Goal: Task Accomplishment & Management: Use online tool/utility

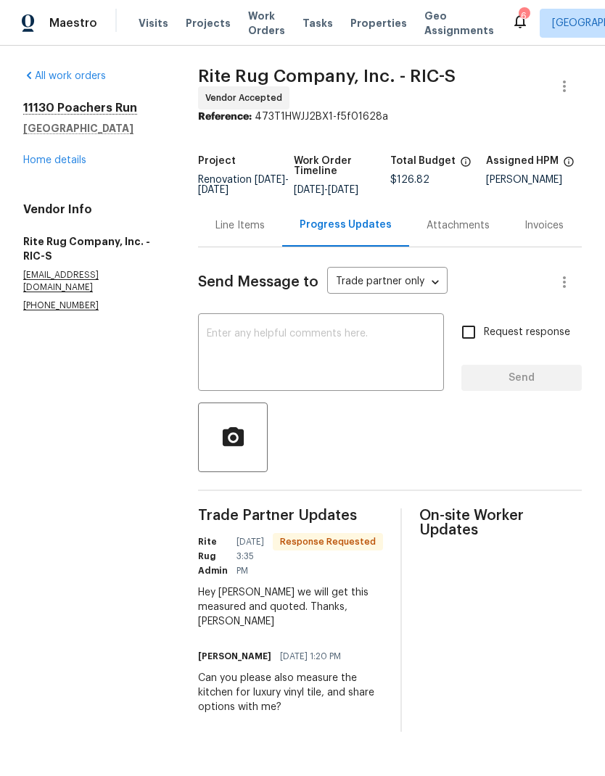
click at [397, 379] on textarea at bounding box center [321, 353] width 228 height 51
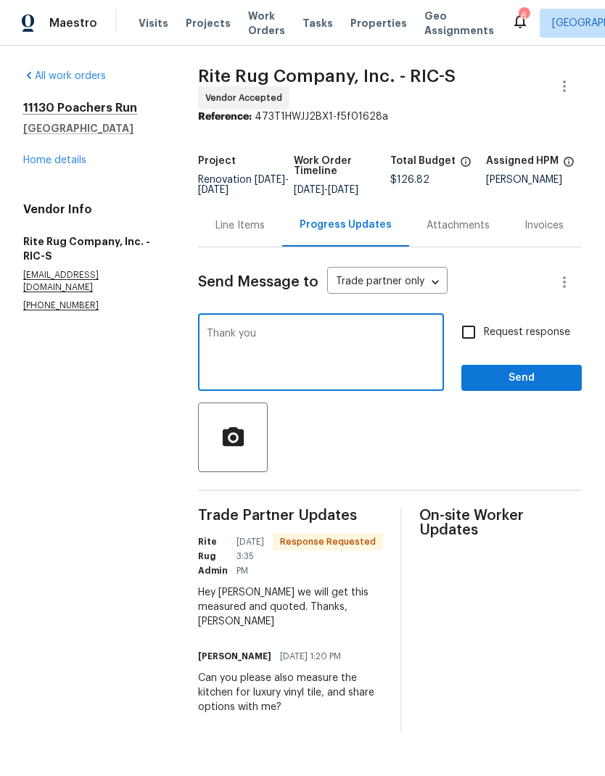
type textarea "Thank you"
click at [551, 384] on span "Send" at bounding box center [521, 378] width 97 height 18
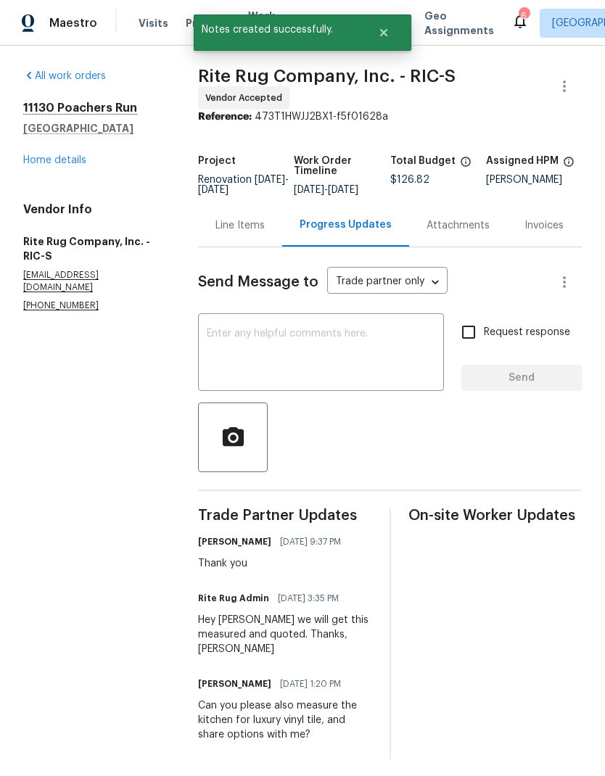
click at [66, 165] on link "Home details" at bounding box center [54, 160] width 63 height 10
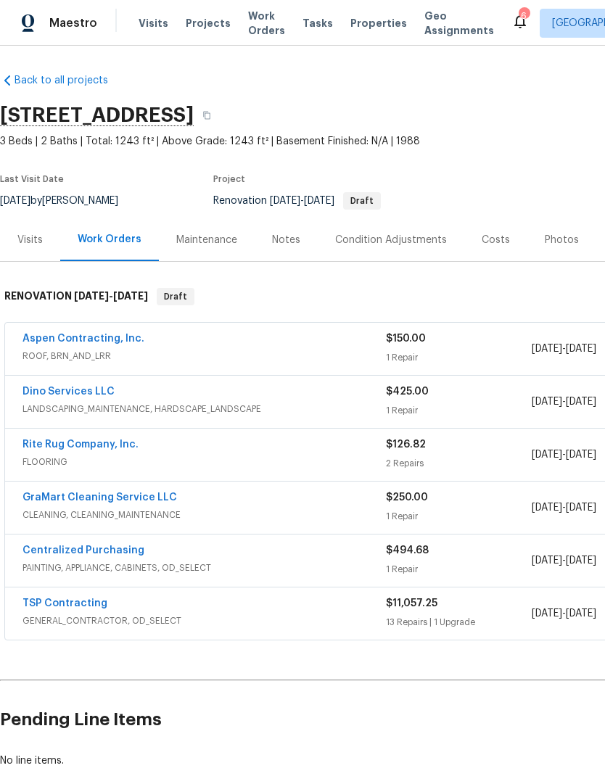
scroll to position [1, 0]
click at [109, 344] on link "Aspen Contracting, Inc." at bounding box center [83, 339] width 122 height 10
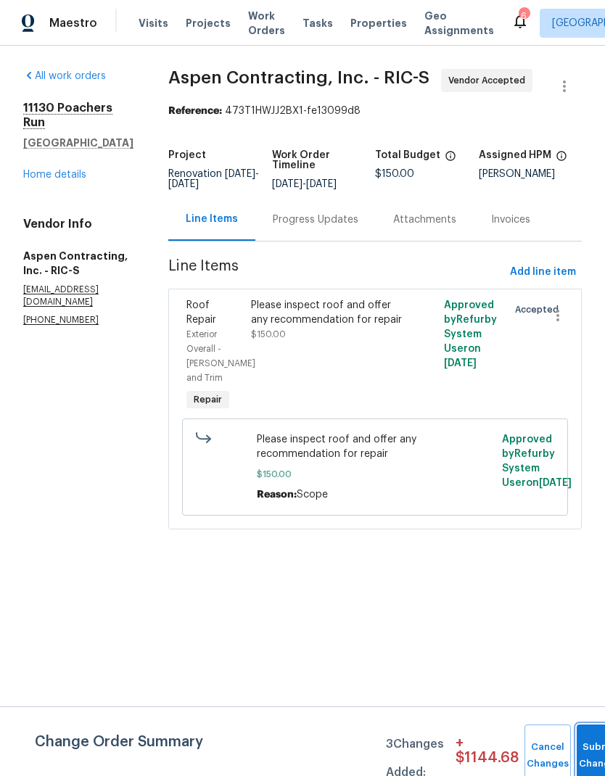
click at [585, 740] on button "Submit Changes" at bounding box center [599, 755] width 46 height 62
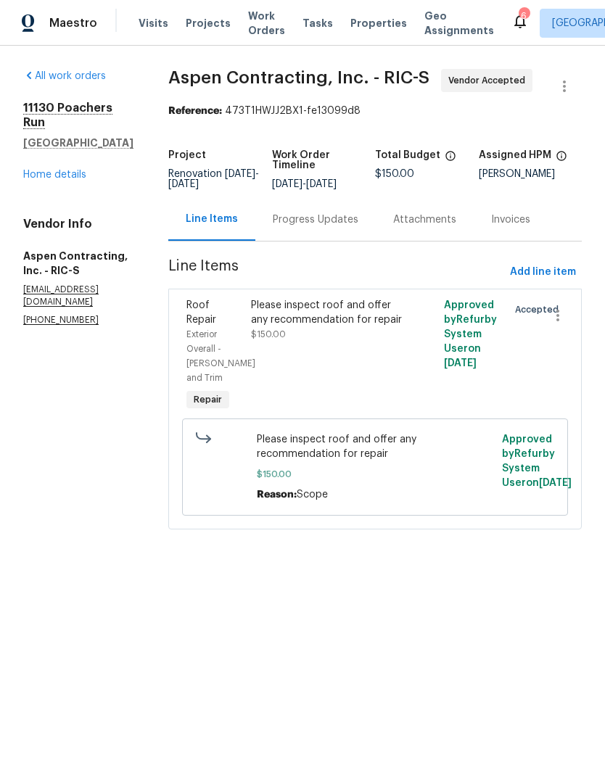
click at [59, 170] on link "Home details" at bounding box center [54, 175] width 63 height 10
